Goal: Task Accomplishment & Management: Use online tool/utility

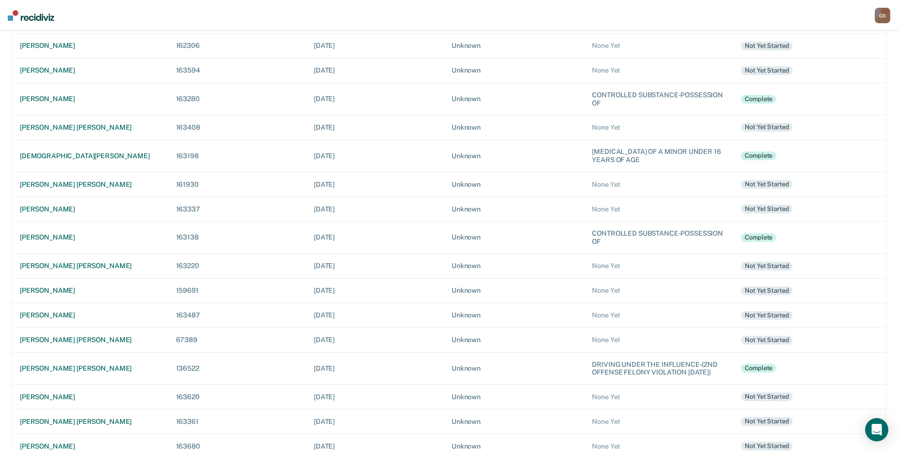
scroll to position [232, 0]
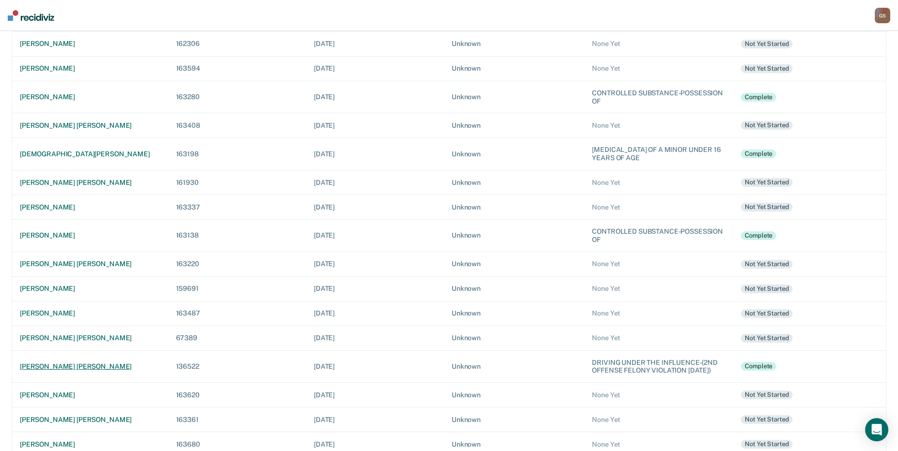
click at [57, 364] on td "[PERSON_NAME] [PERSON_NAME]" at bounding box center [90, 366] width 156 height 32
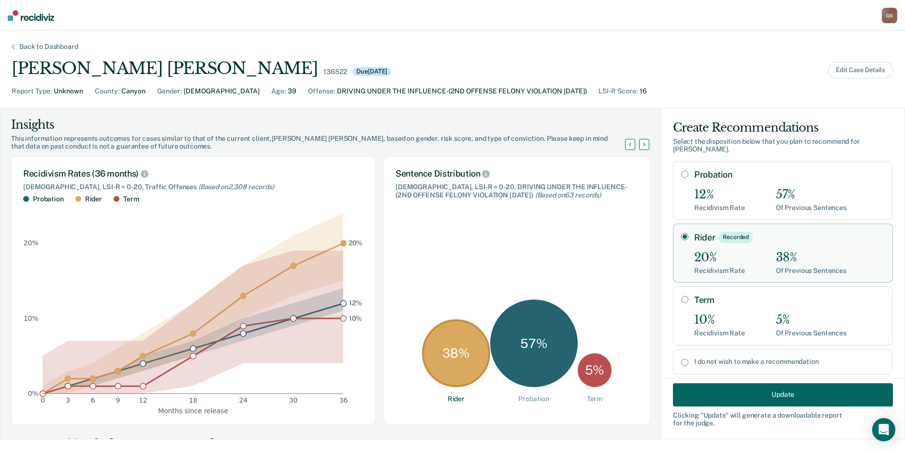
click at [708, 313] on div "10%" at bounding box center [719, 320] width 51 height 14
radio input "false"
radio input "true"
click at [714, 266] on div "Recidivism Rate" at bounding box center [719, 270] width 51 height 8
radio input "true"
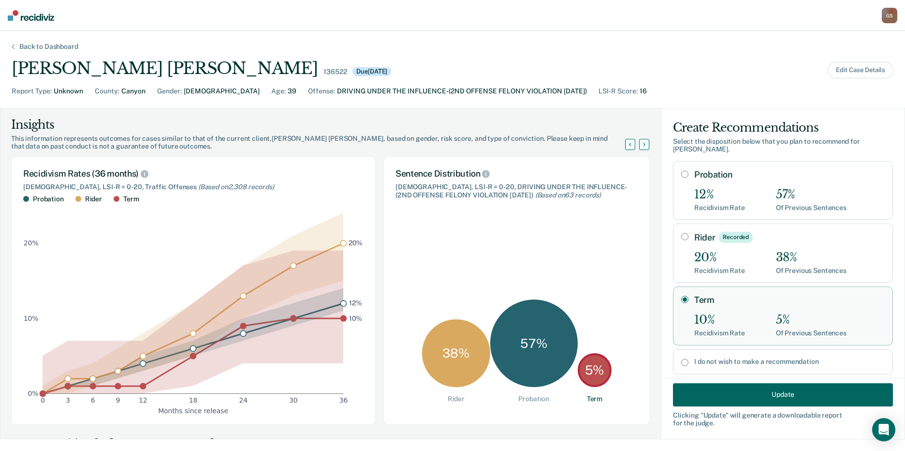
radio input "false"
click at [713, 300] on div "Term 10% Recidivism Rate 5% Of Previous Sentences" at bounding box center [789, 315] width 191 height 42
radio input "false"
radio input "true"
click at [711, 386] on button "Update" at bounding box center [783, 393] width 220 height 23
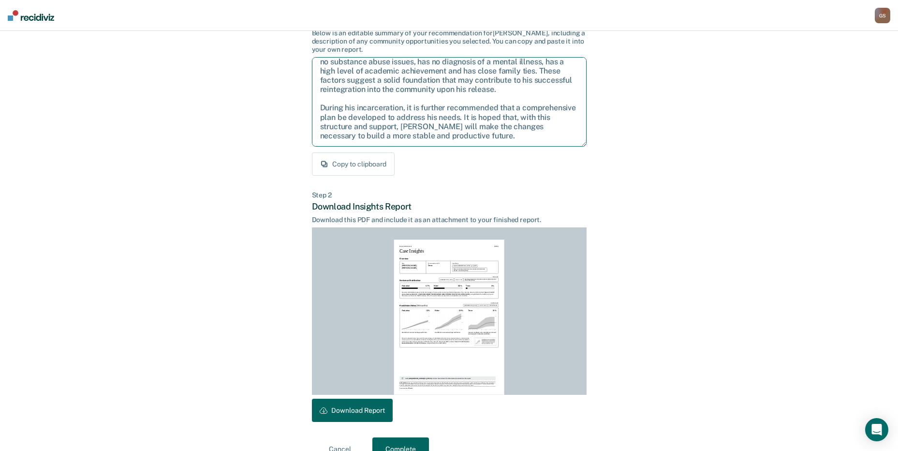
scroll to position [101, 0]
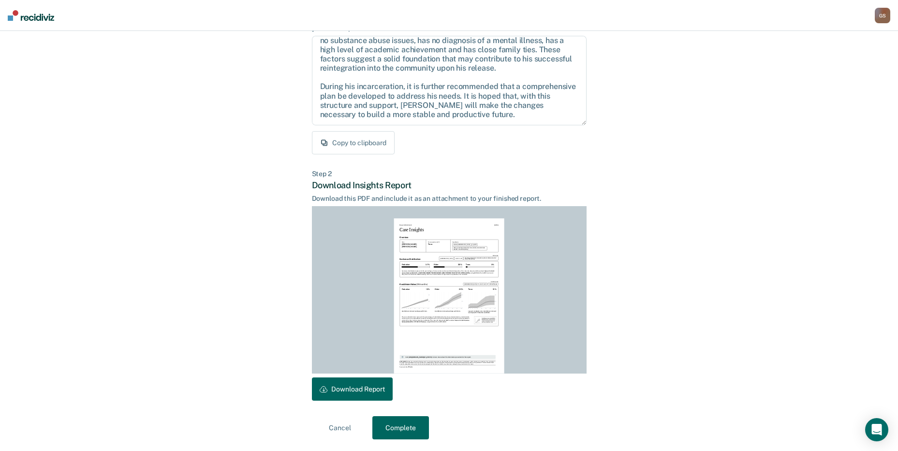
click at [360, 388] on button "Download Report" at bounding box center [352, 388] width 81 height 23
click at [402, 432] on button "Complete" at bounding box center [400, 427] width 57 height 23
